Goal: Find specific page/section: Find specific page/section

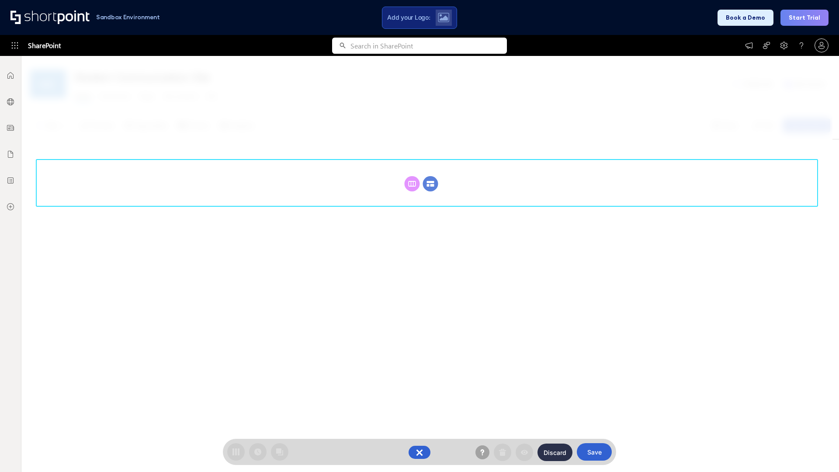
scroll to position [120, 0]
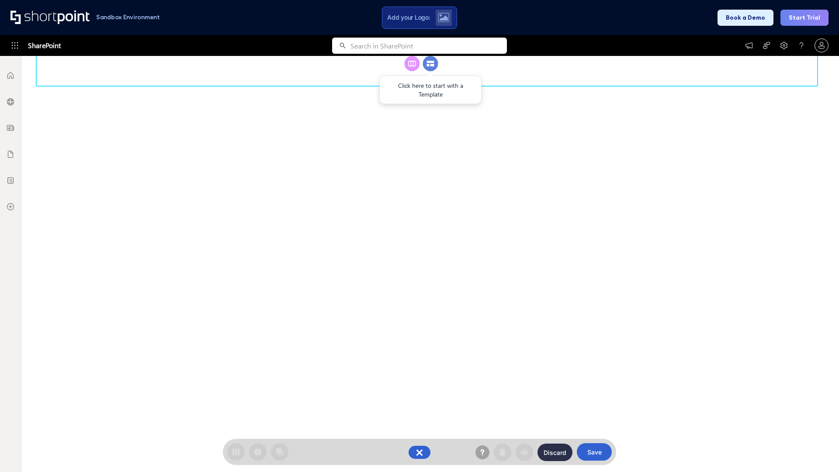
click at [430, 71] on circle at bounding box center [430, 63] width 15 height 15
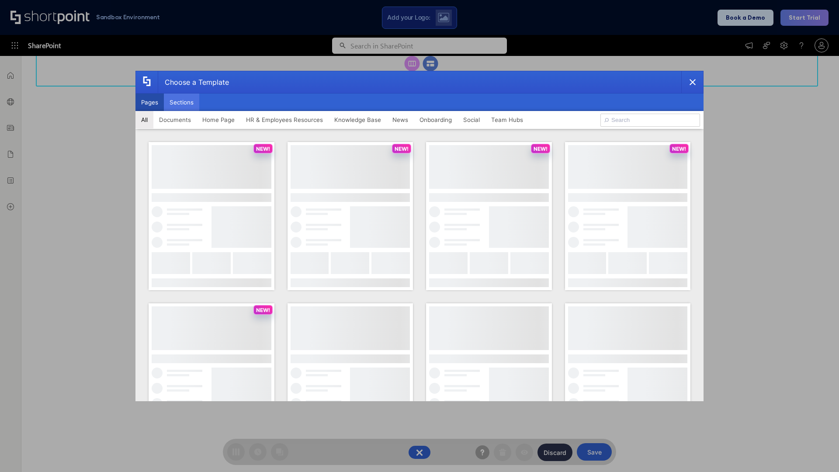
click at [181, 102] on button "Sections" at bounding box center [181, 102] width 35 height 17
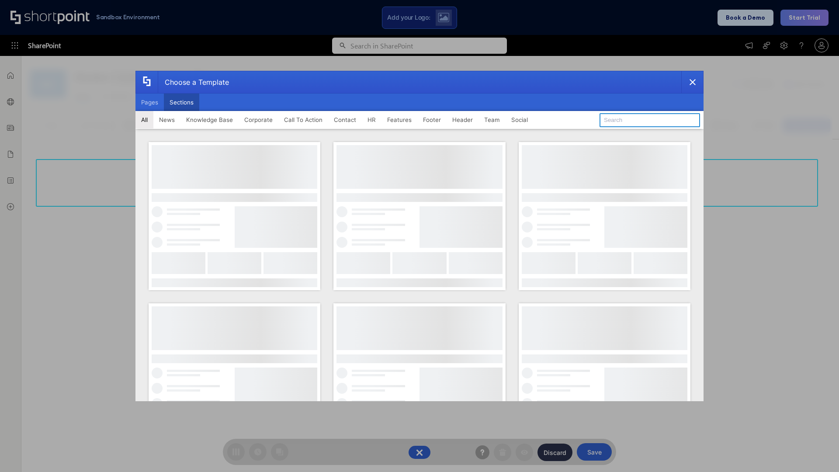
type input "Footer 8"
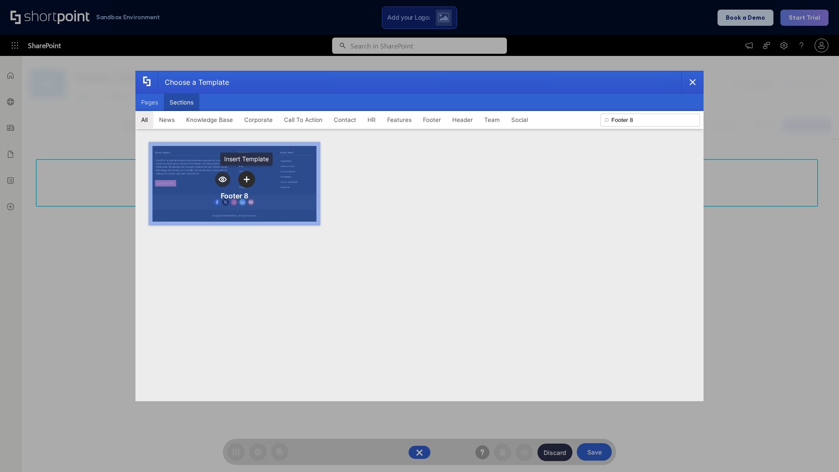
click at [246, 179] on icon "template selector" at bounding box center [246, 179] width 6 height 6
